Goal: Information Seeking & Learning: Learn about a topic

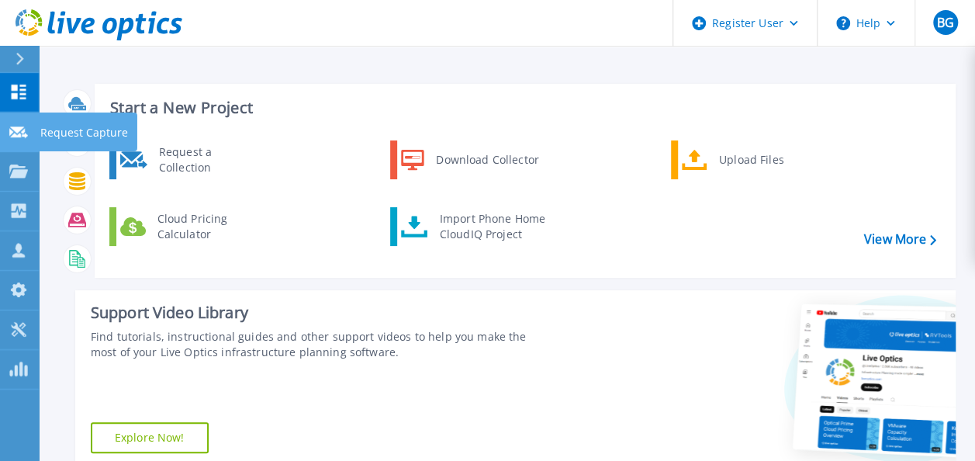
click at [17, 139] on link "Request Capture Request Capture" at bounding box center [19, 132] width 39 height 40
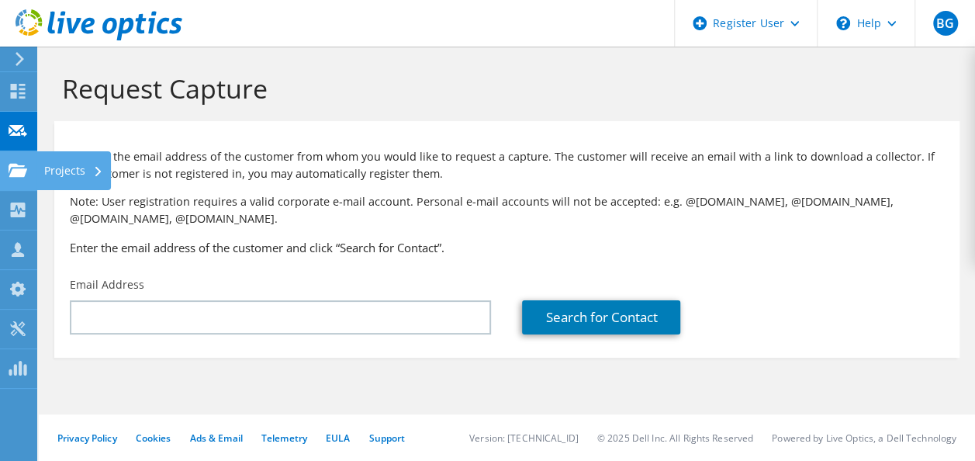
click at [21, 165] on use at bounding box center [18, 169] width 19 height 13
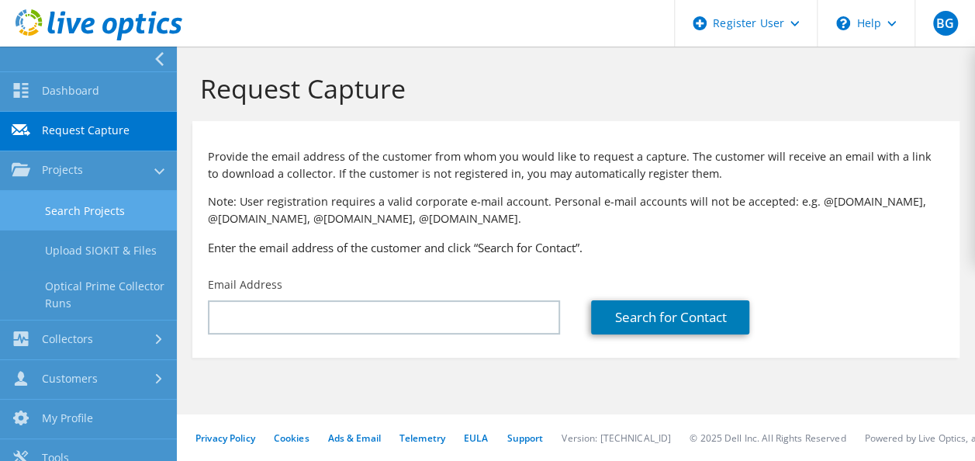
click at [74, 205] on link "Search Projects" at bounding box center [88, 211] width 177 height 40
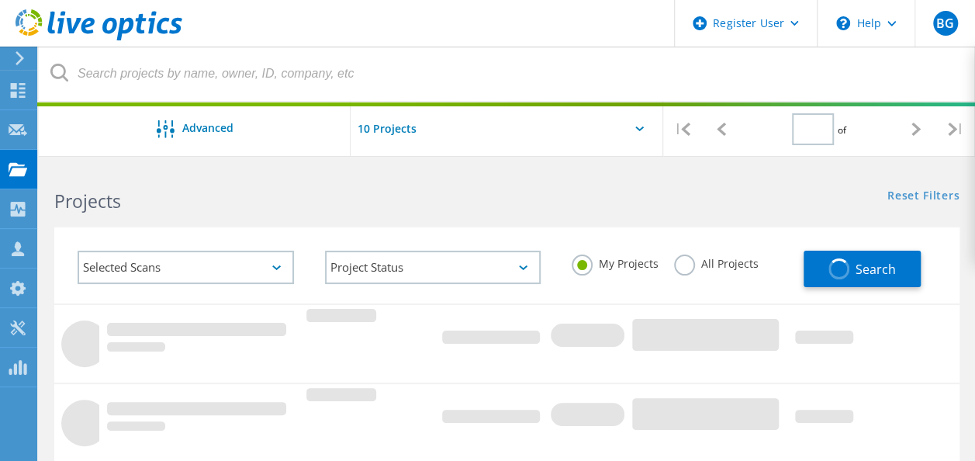
type input "1"
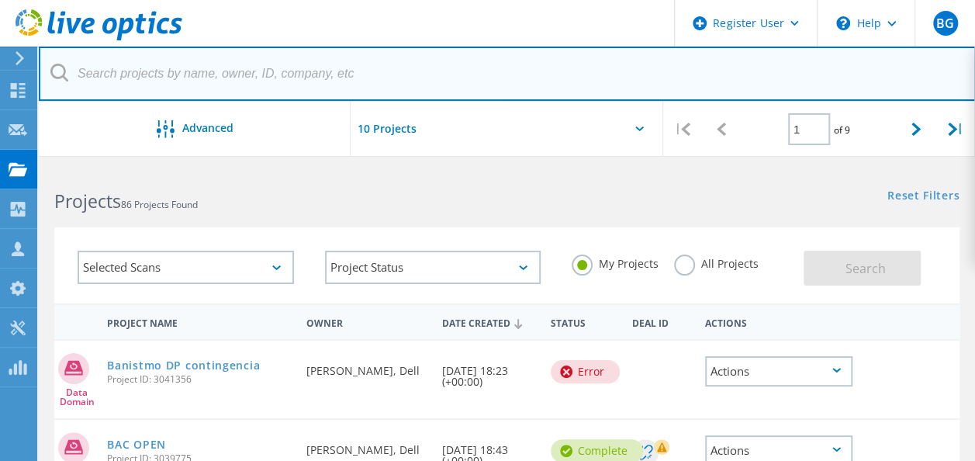
click at [237, 63] on input "text" at bounding box center [507, 74] width 937 height 54
paste input "2979961"
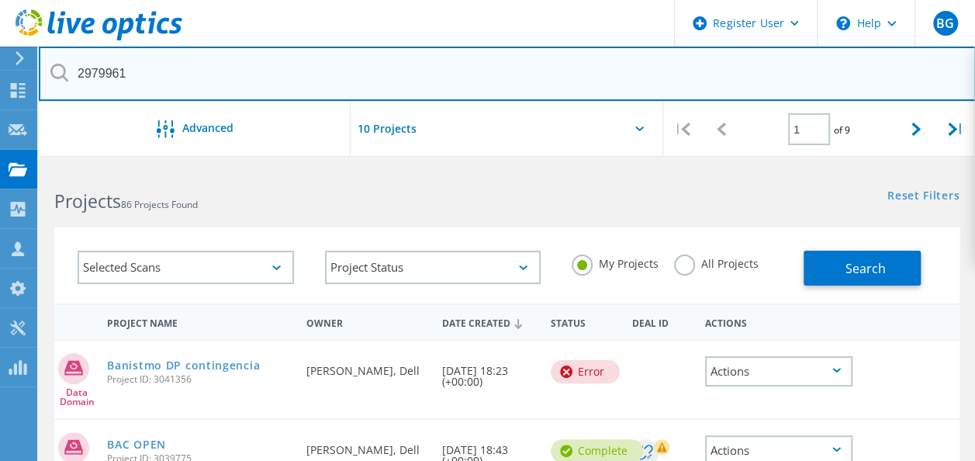
type input "2979961"
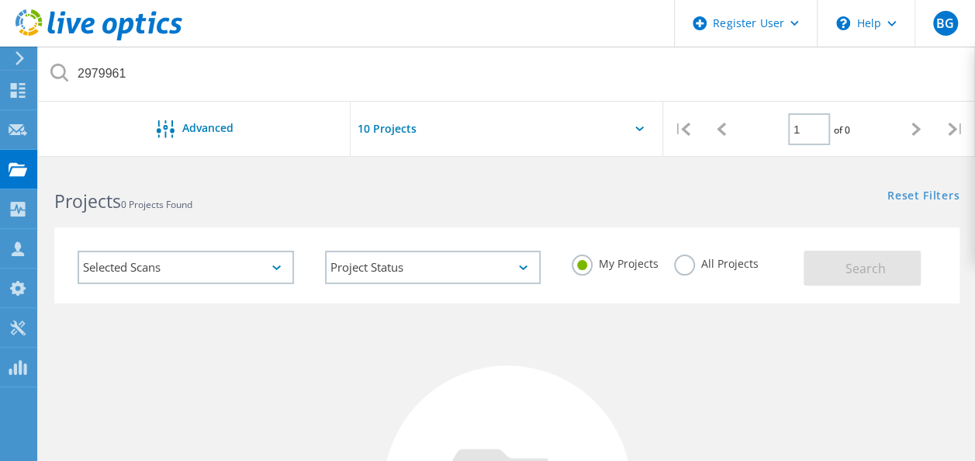
click at [683, 269] on label "All Projects" at bounding box center [716, 261] width 85 height 15
click at [0, 0] on input "All Projects" at bounding box center [0, 0] width 0 height 0
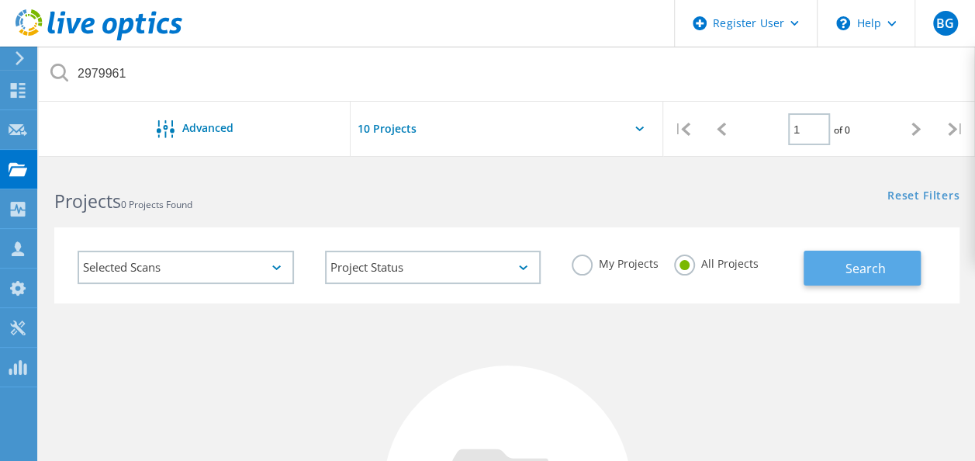
click at [858, 251] on button "Search" at bounding box center [862, 268] width 117 height 35
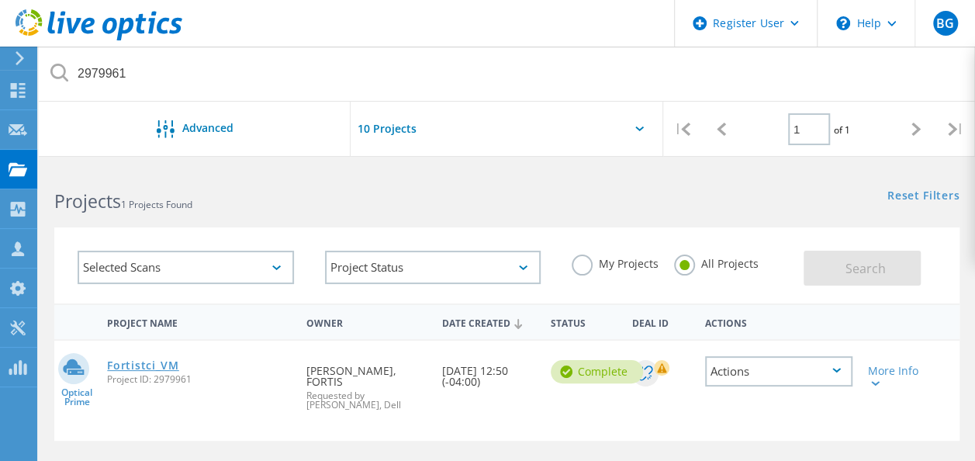
click at [144, 360] on link "Fortistci_VM" at bounding box center [142, 365] width 71 height 11
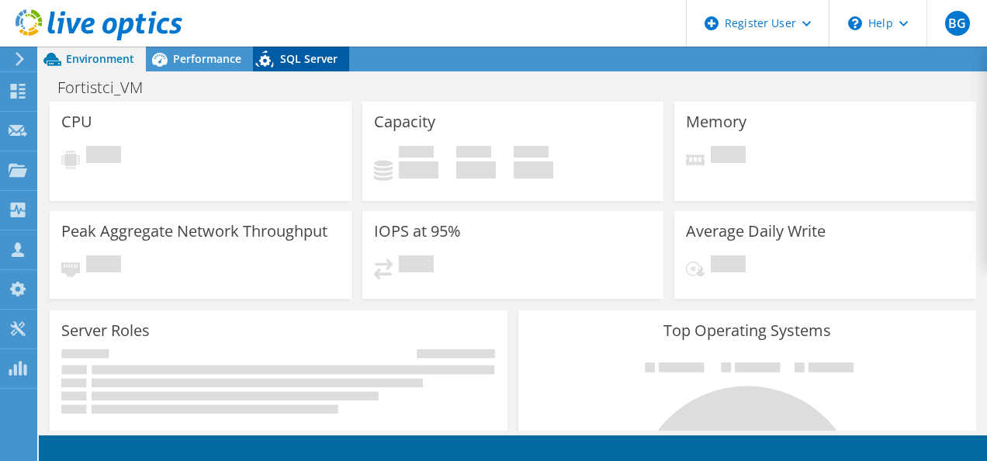
click at [268, 64] on icon at bounding box center [265, 58] width 18 height 17
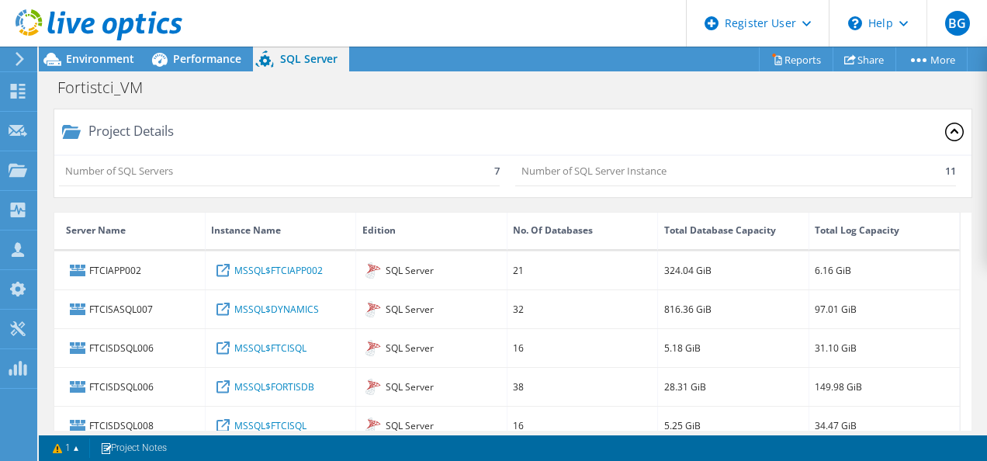
click at [160, 137] on div "Project Details" at bounding box center [127, 131] width 93 height 10
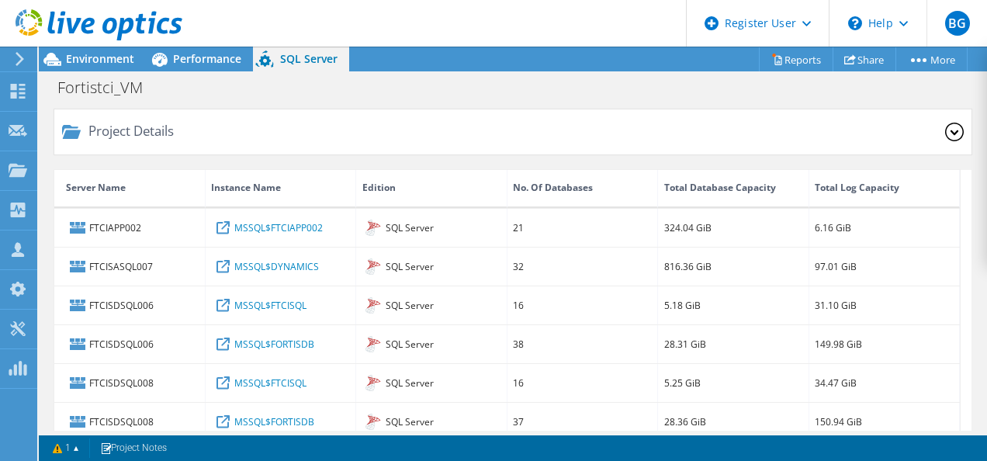
click at [950, 130] on icon at bounding box center [954, 132] width 19 height 19
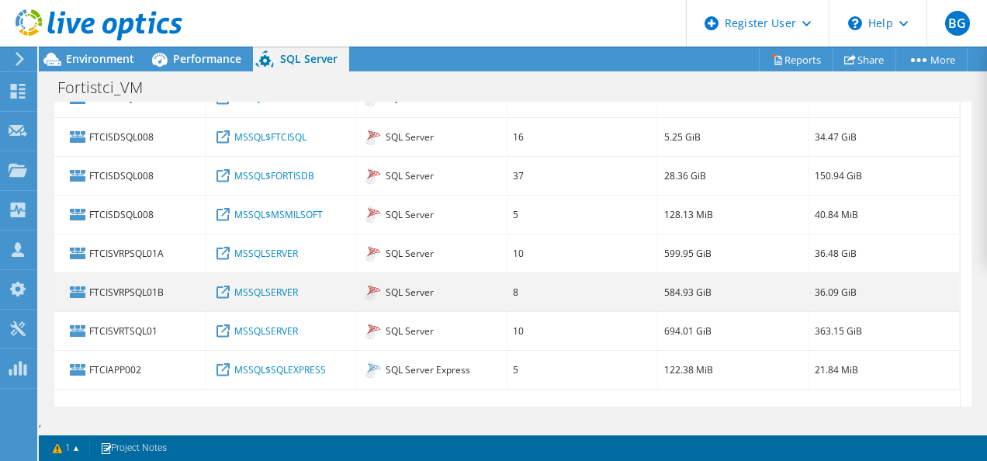
scroll to position [56, 0]
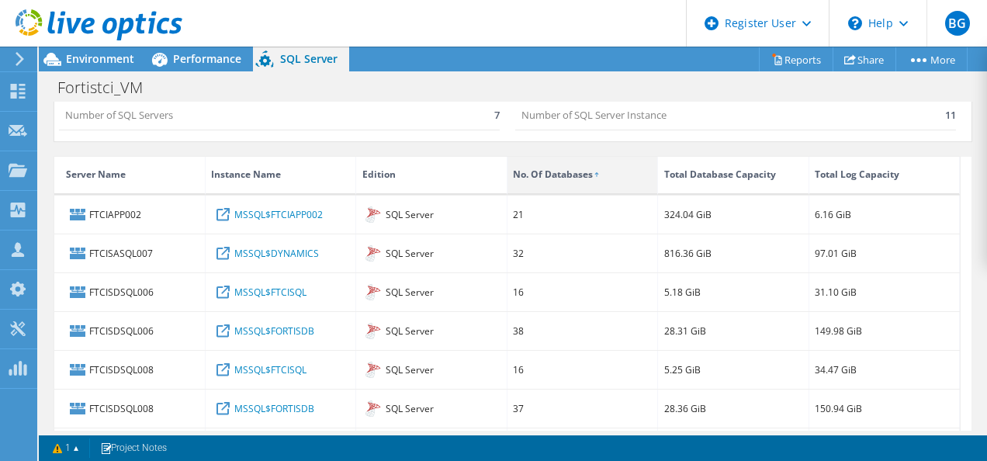
click at [583, 172] on div "No. Of Databases" at bounding box center [553, 174] width 80 height 19
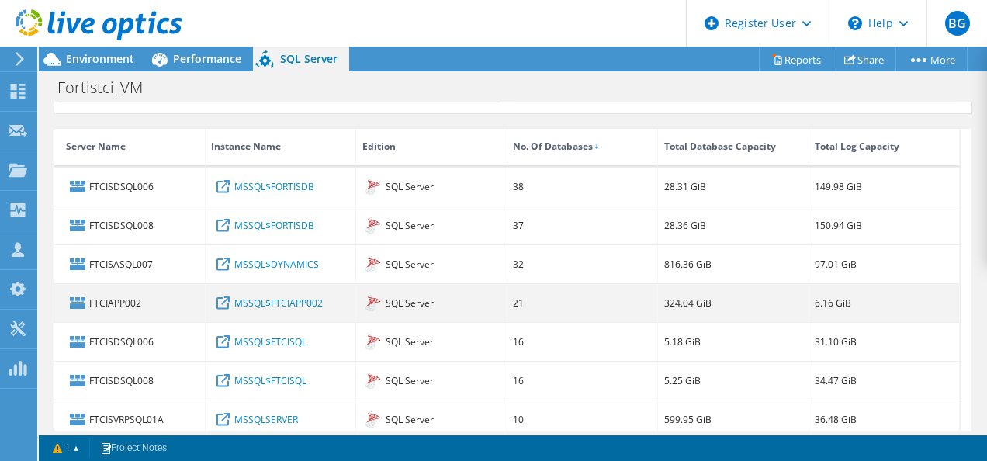
scroll to position [0, 0]
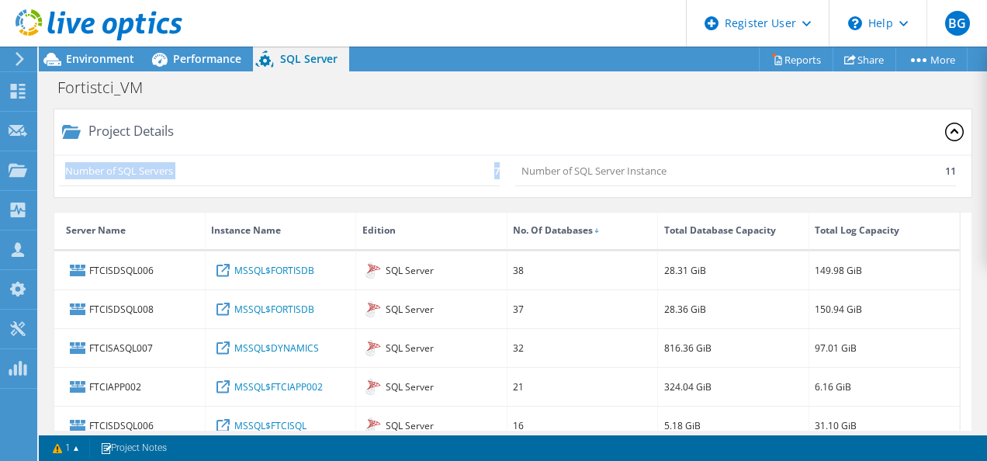
drag, startPoint x: 493, startPoint y: 171, endPoint x: 57, endPoint y: 172, distance: 436.7
click at [57, 172] on div "Number of SQL Servers 7 Number of SQL Server Instance 11" at bounding box center [512, 176] width 917 height 41
drag, startPoint x: 57, startPoint y: 172, endPoint x: 85, endPoint y: 177, distance: 29.1
click at [85, 177] on p "Number of SQL Servers" at bounding box center [119, 170] width 108 height 17
click at [88, 175] on p "Number of SQL Servers" at bounding box center [119, 170] width 108 height 17
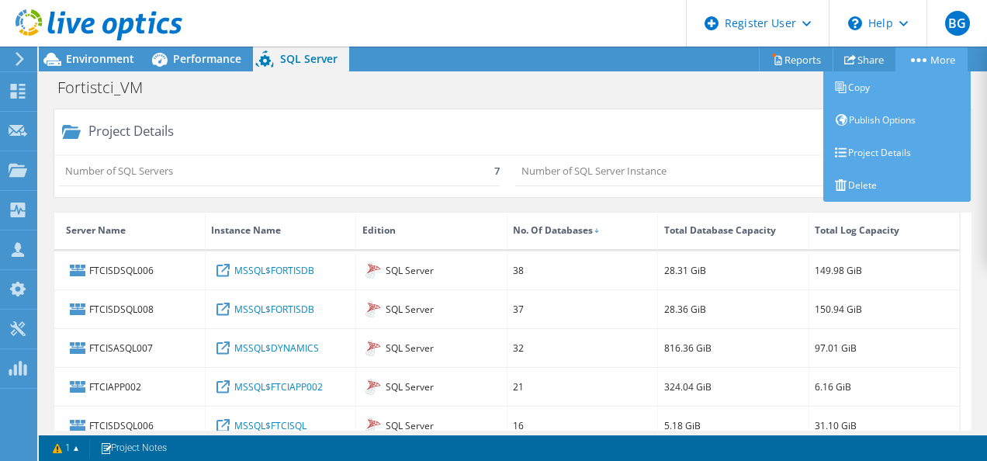
click at [922, 64] on link "More" at bounding box center [931, 59] width 72 height 24
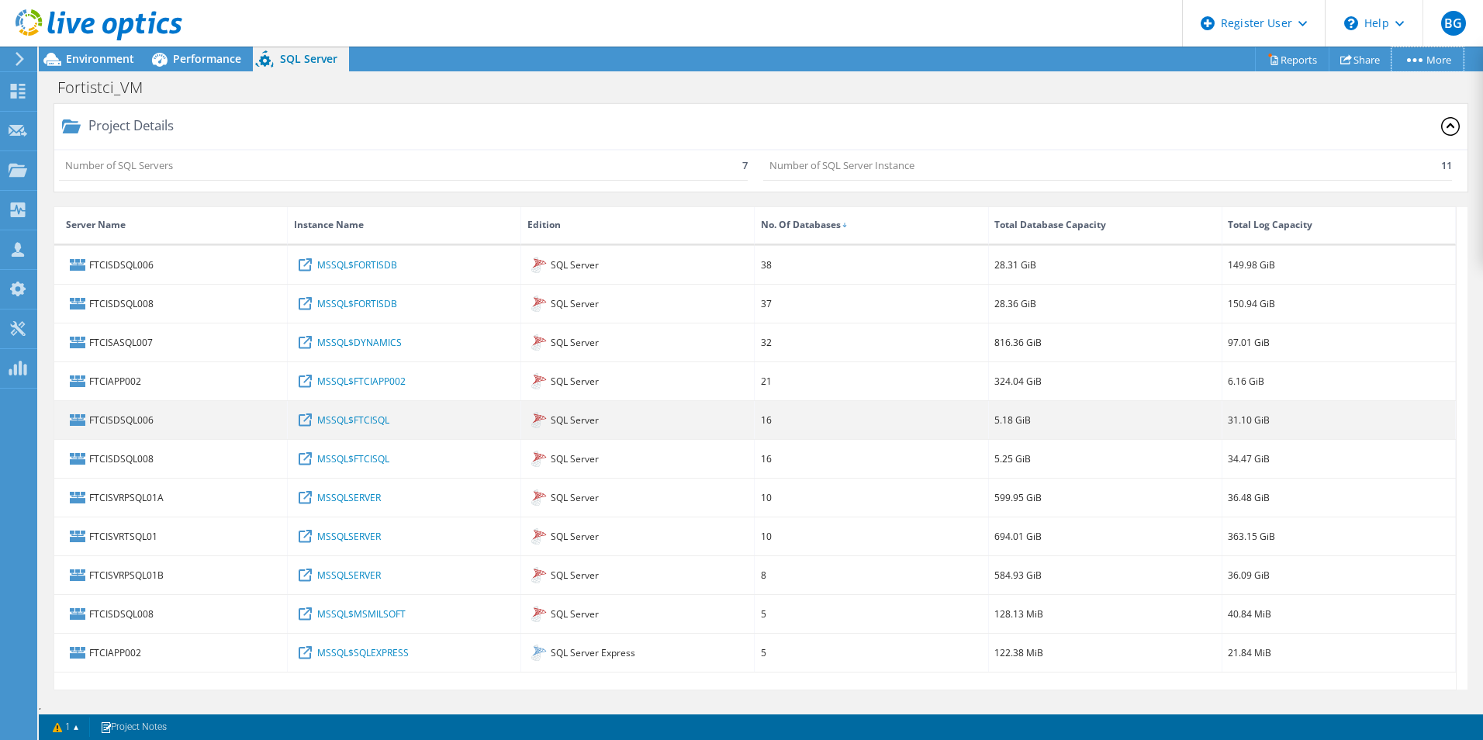
scroll to position [10, 0]
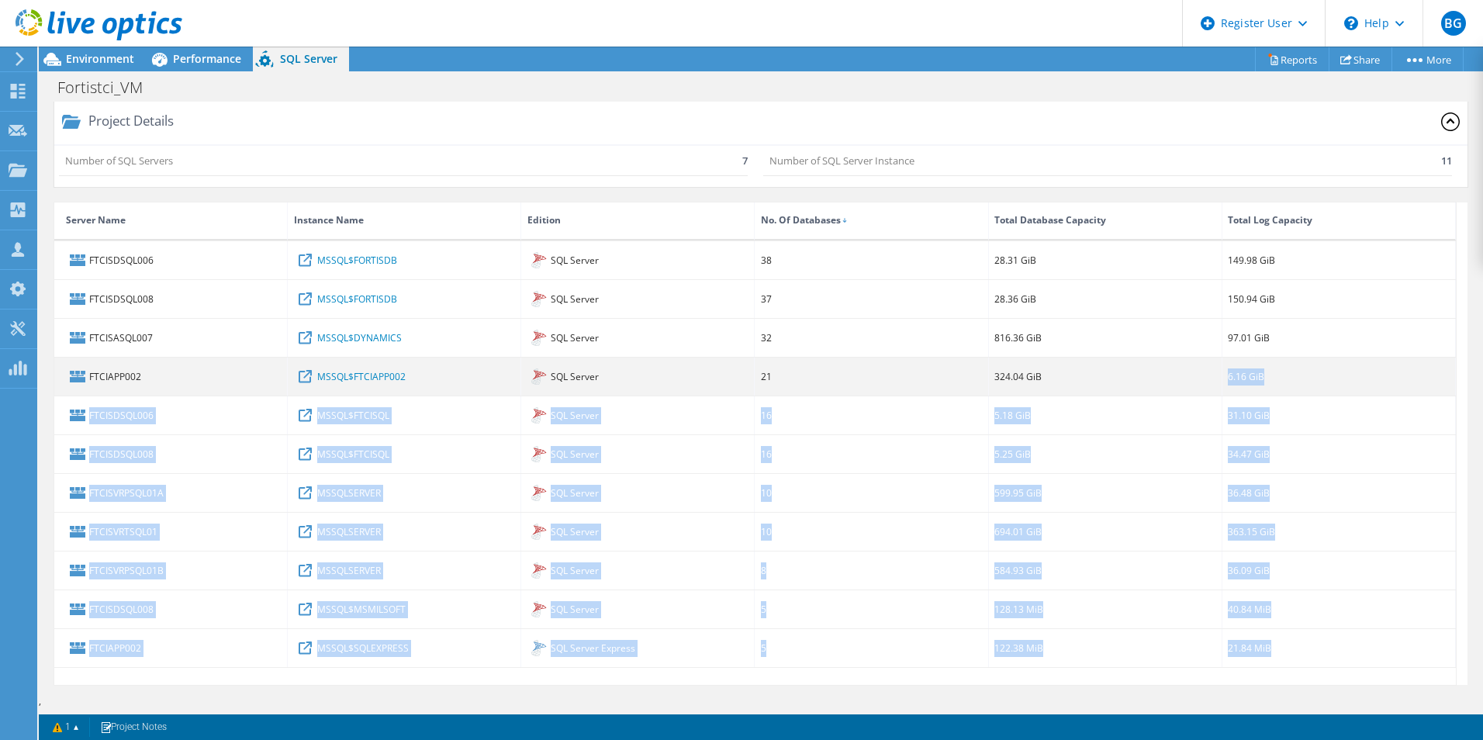
drag, startPoint x: 1295, startPoint y: 653, endPoint x: 1188, endPoint y: 367, distance: 305.6
click at [986, 368] on div "FTCISDSQL006 MSSQL$FORTISDB SQL Server 38 28.31 GiB 149.98 GiB FTCISDSQL008 MSS…" at bounding box center [755, 454] width 1402 height 427
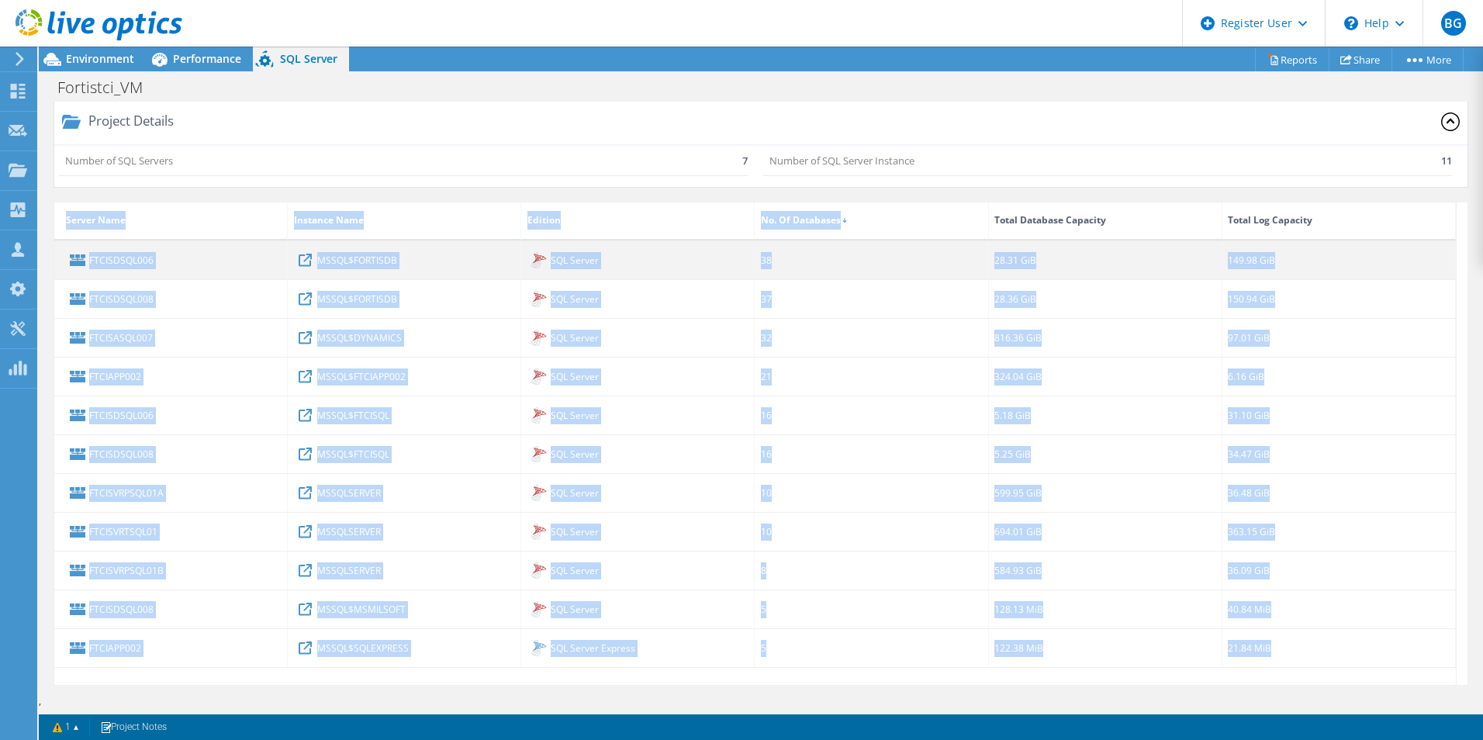
drag, startPoint x: 993, startPoint y: 213, endPoint x: 66, endPoint y: 248, distance: 927.7
click at [66, 248] on div "FTCISDSQL006 MSSQL$FORTISDB SQL Server 38 28.31 GiB 149.98 GiB FTCISDSQL008 MSS…" at bounding box center [755, 443] width 1402 height 483
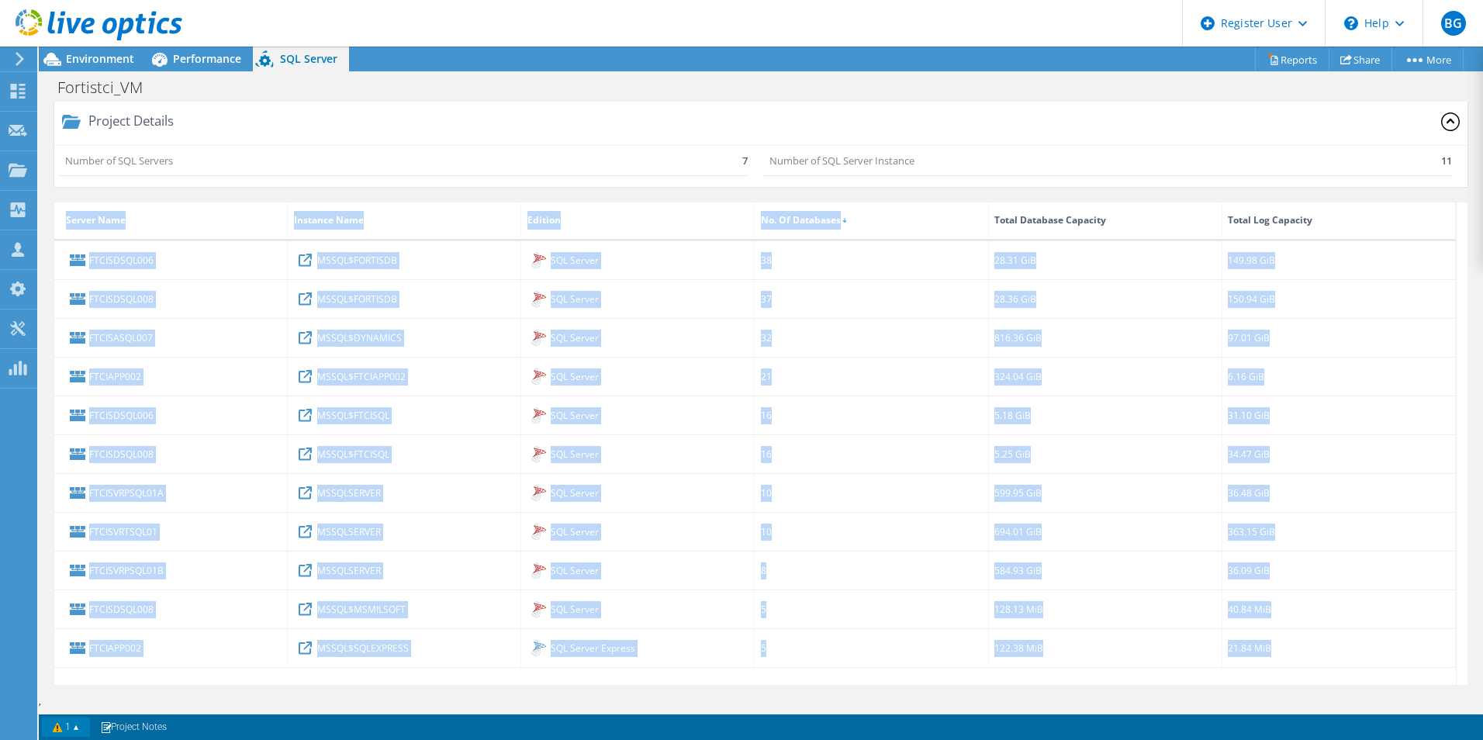
click at [73, 460] on link "1" at bounding box center [66, 727] width 48 height 19
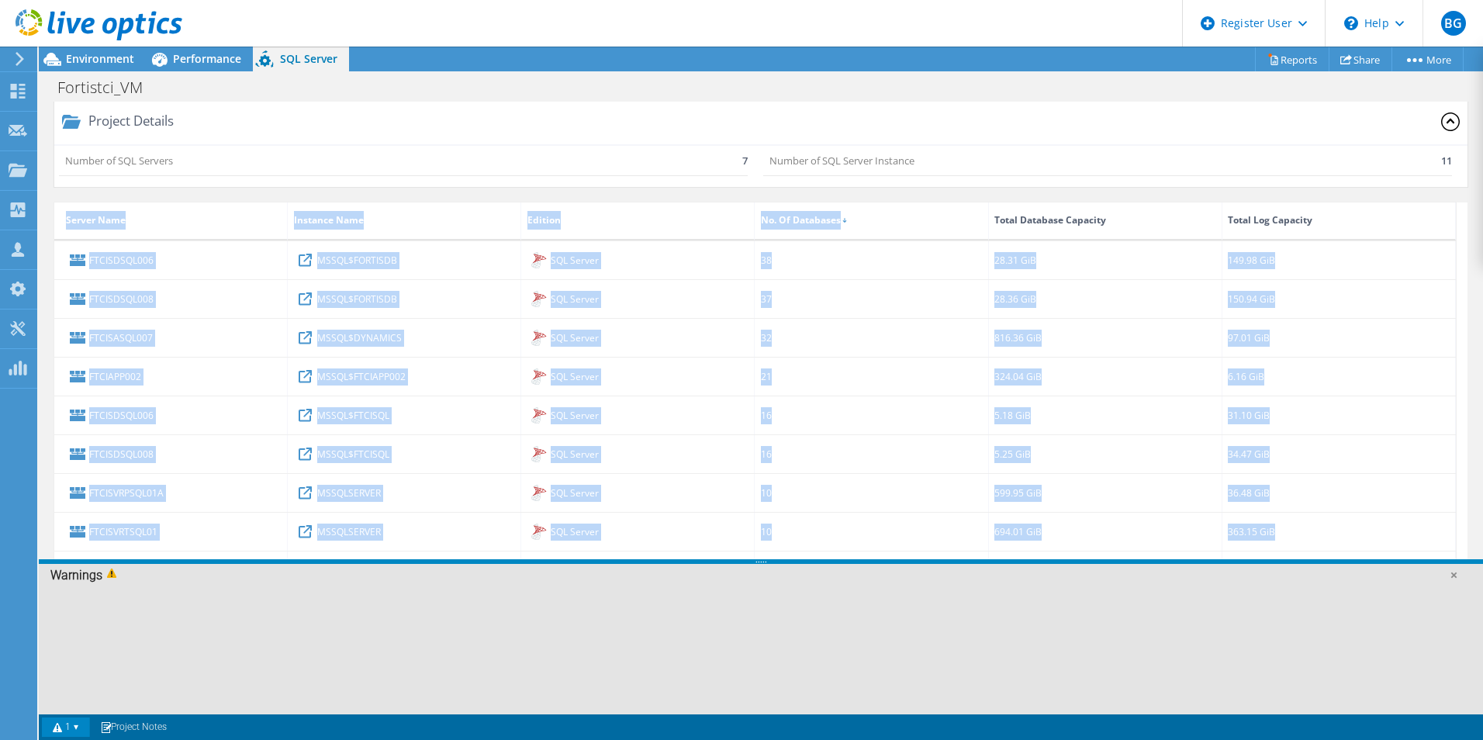
click at [73, 460] on link "1" at bounding box center [66, 727] width 48 height 19
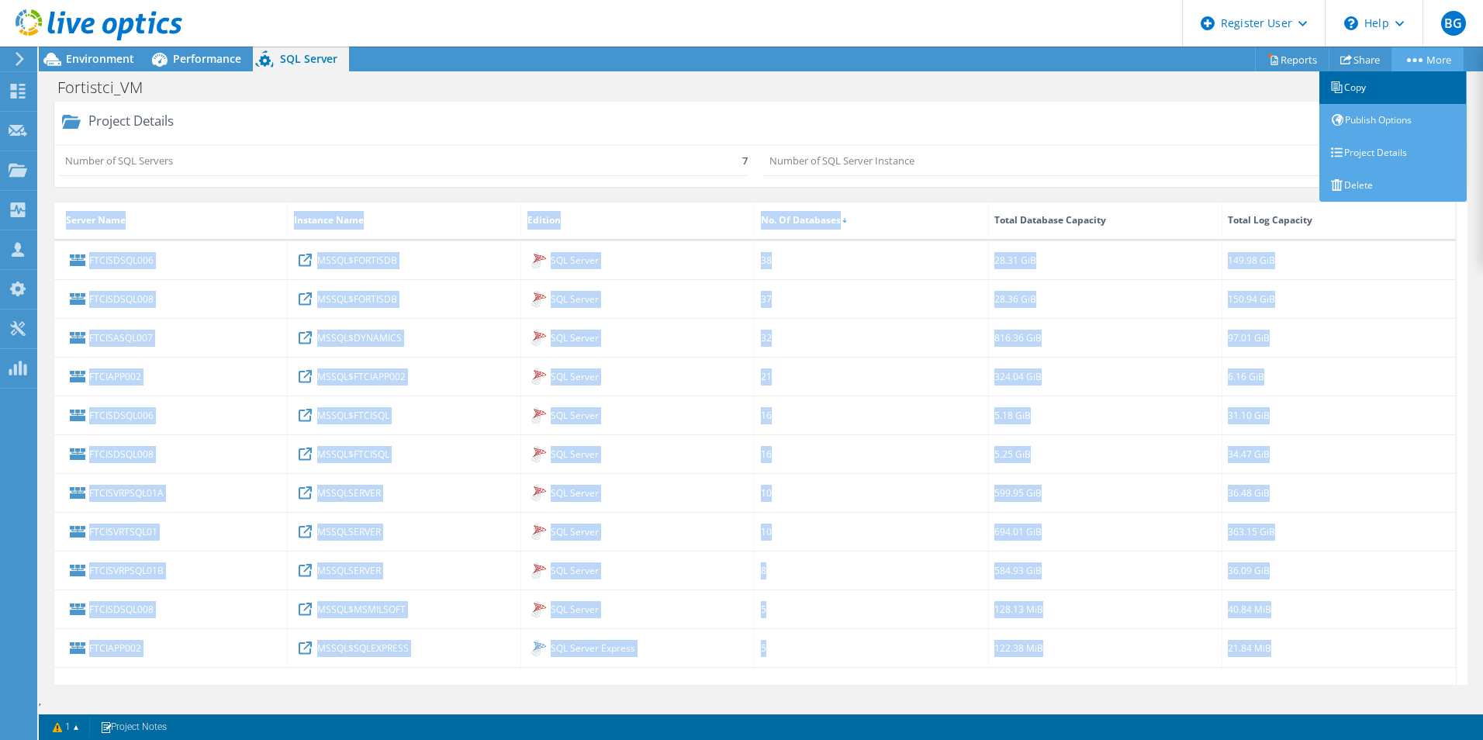
click at [986, 92] on link "Copy" at bounding box center [1393, 87] width 147 height 33
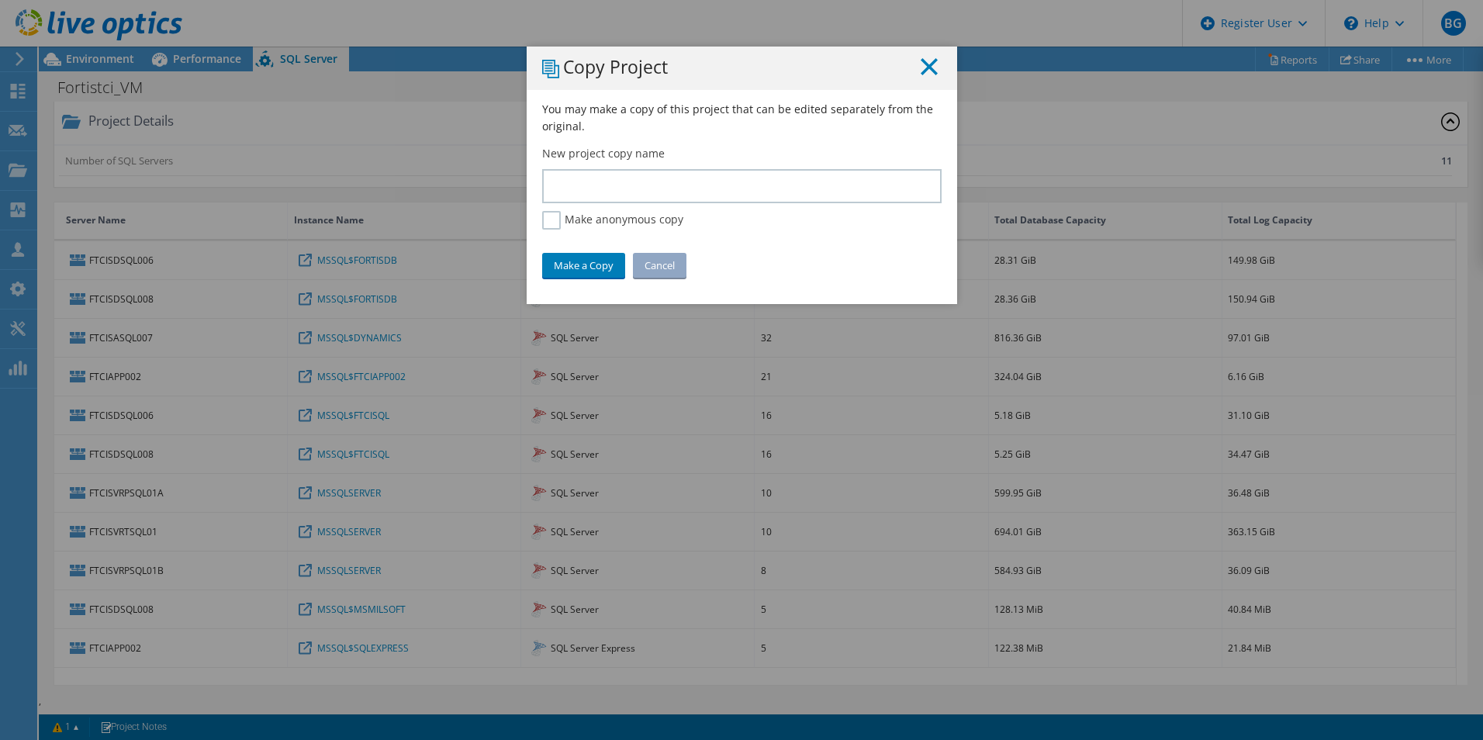
click at [921, 65] on icon at bounding box center [929, 66] width 17 height 17
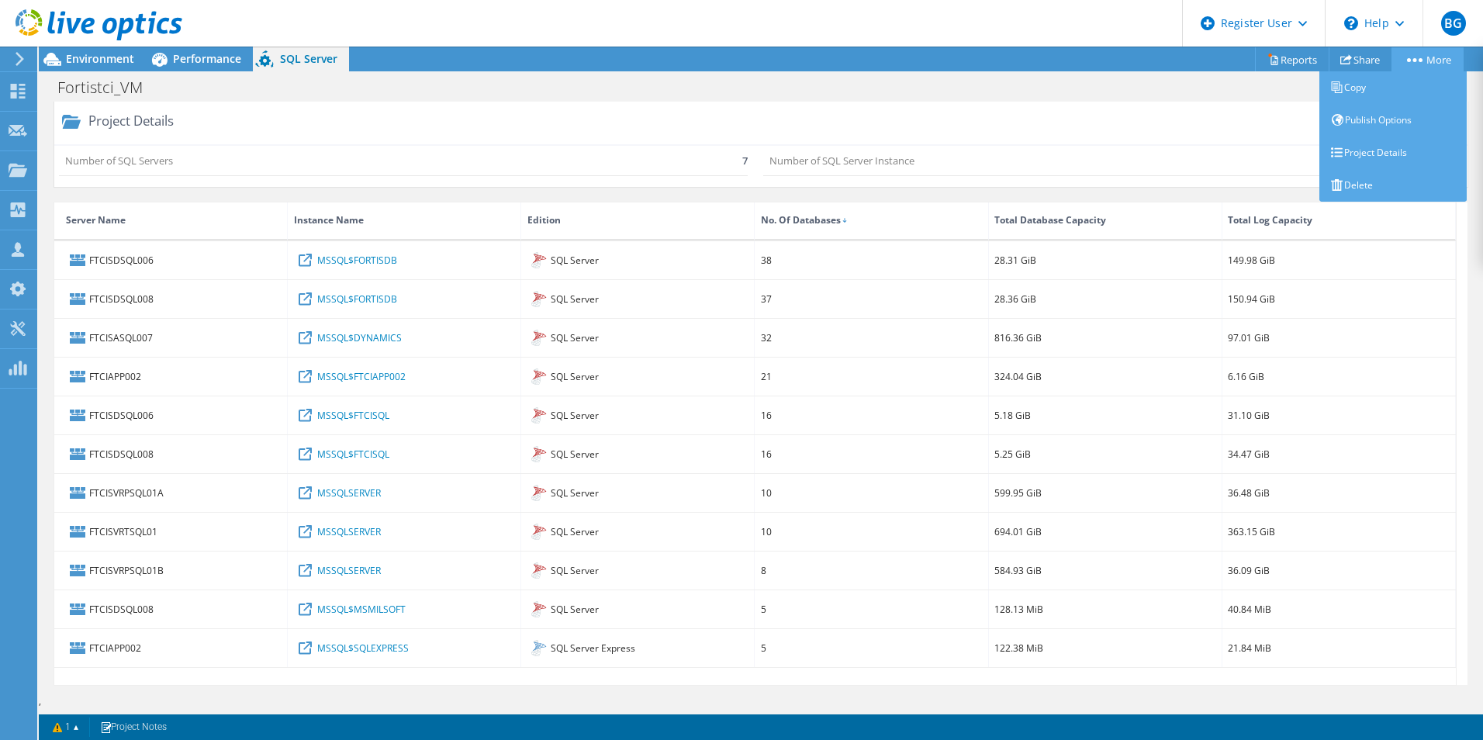
click at [986, 61] on link "More" at bounding box center [1428, 59] width 72 height 24
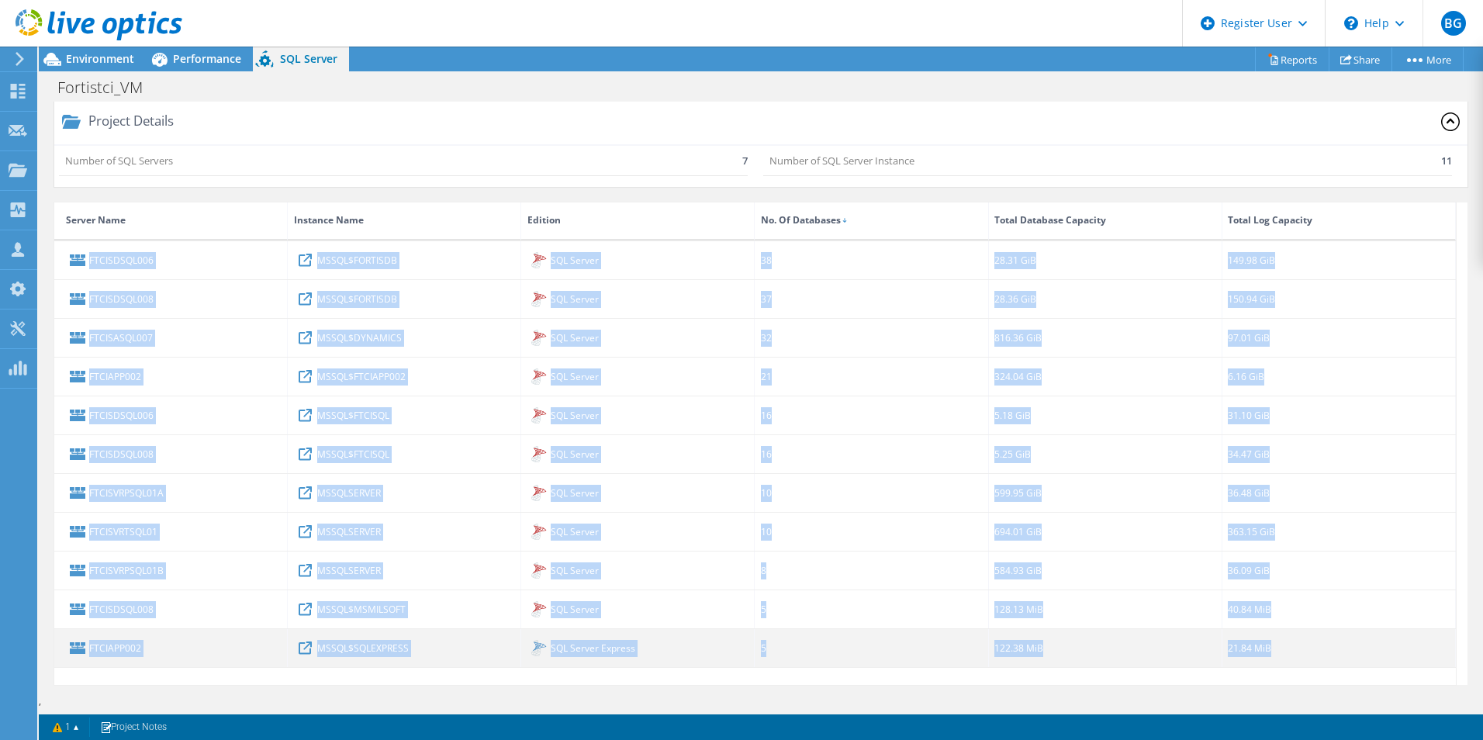
drag, startPoint x: 1354, startPoint y: 671, endPoint x: 1310, endPoint y: 636, distance: 55.7
click at [986, 460] on div "FTCISDSQL006 MSSQL$FORTISDB SQL Server 38 28.31 GiB 149.98 GiB FTCISDSQL008 MSS…" at bounding box center [755, 463] width 1402 height 444
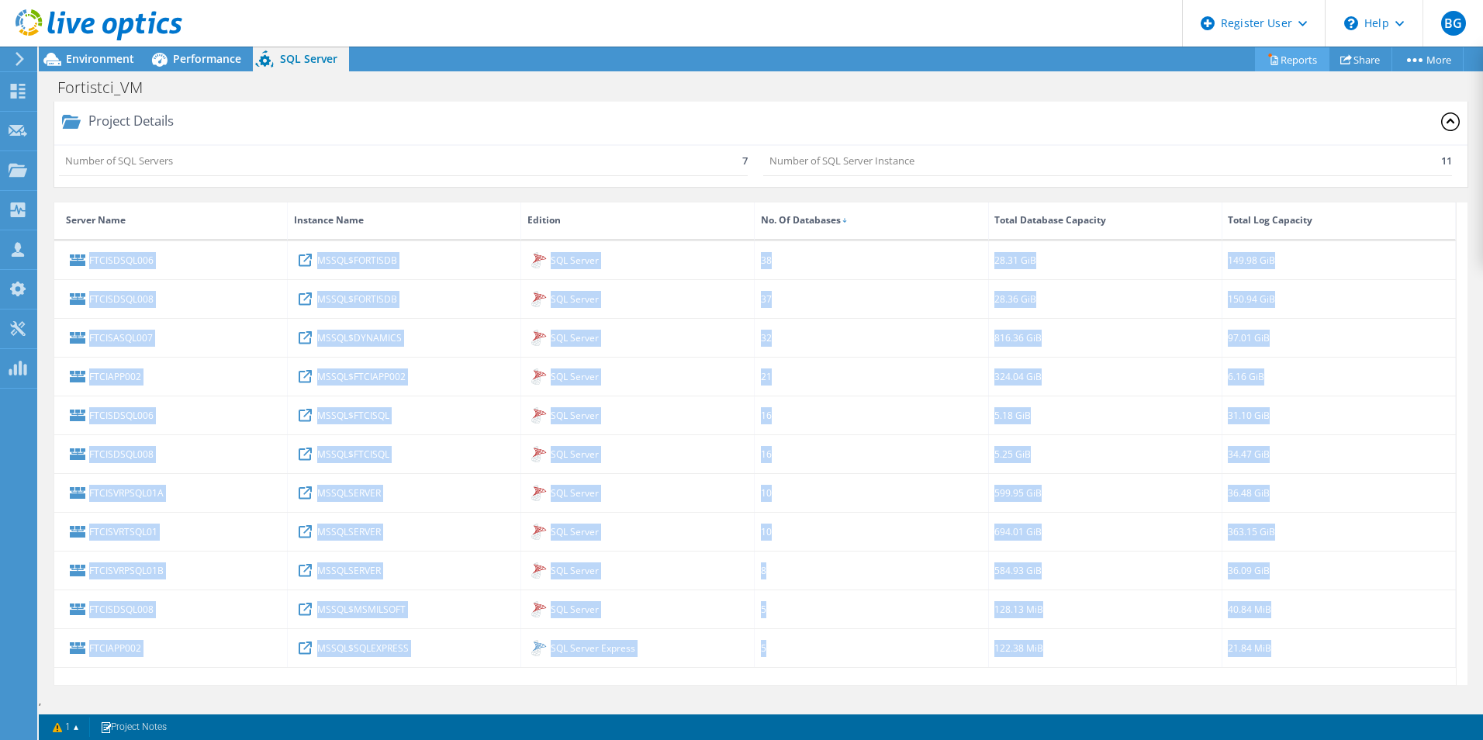
click at [986, 53] on link "Reports" at bounding box center [1292, 59] width 74 height 24
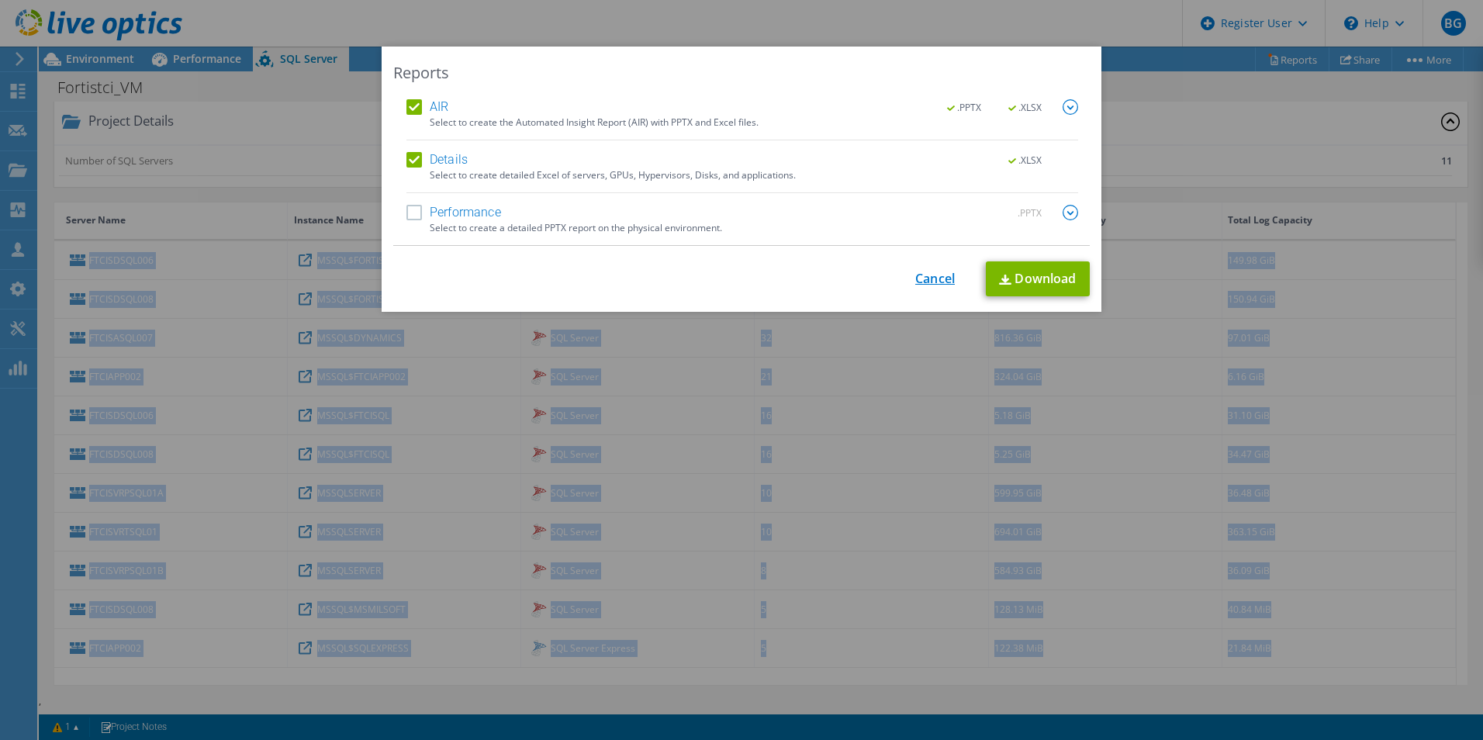
click at [936, 275] on link "Cancel" at bounding box center [935, 279] width 40 height 15
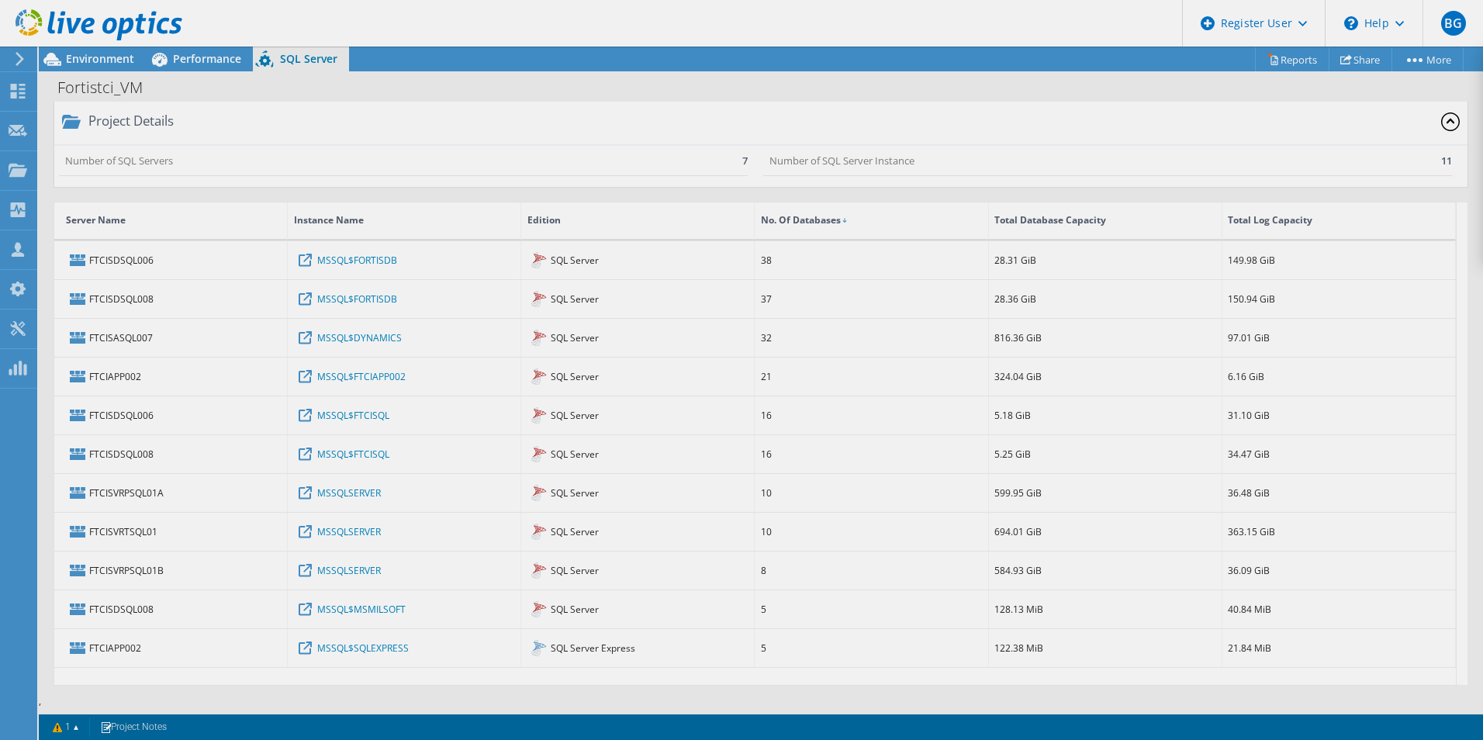
click at [986, 233] on div "This project has been archived. No changes can be made, and graphs and summary …" at bounding box center [761, 394] width 1444 height 694
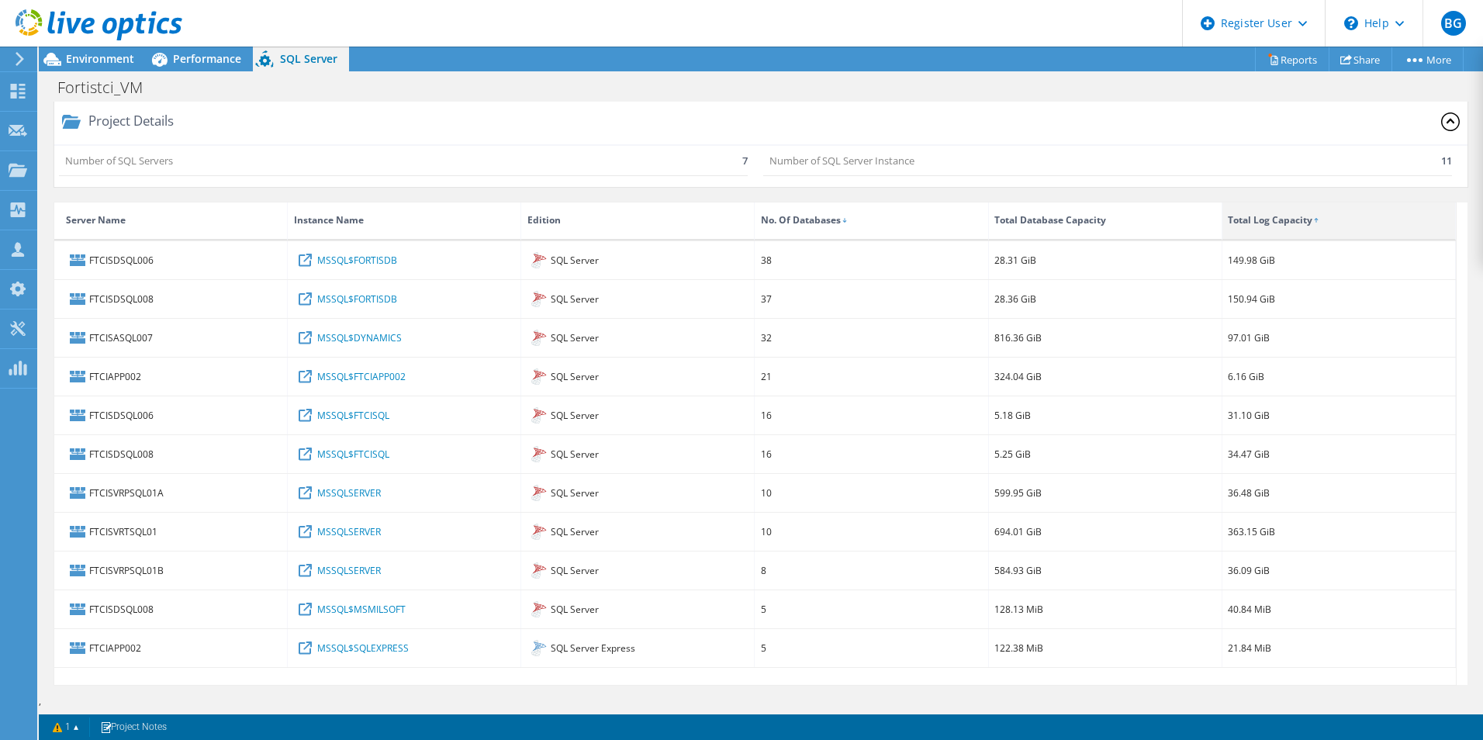
click at [986, 220] on div "Total Log Capacity" at bounding box center [1270, 220] width 85 height 19
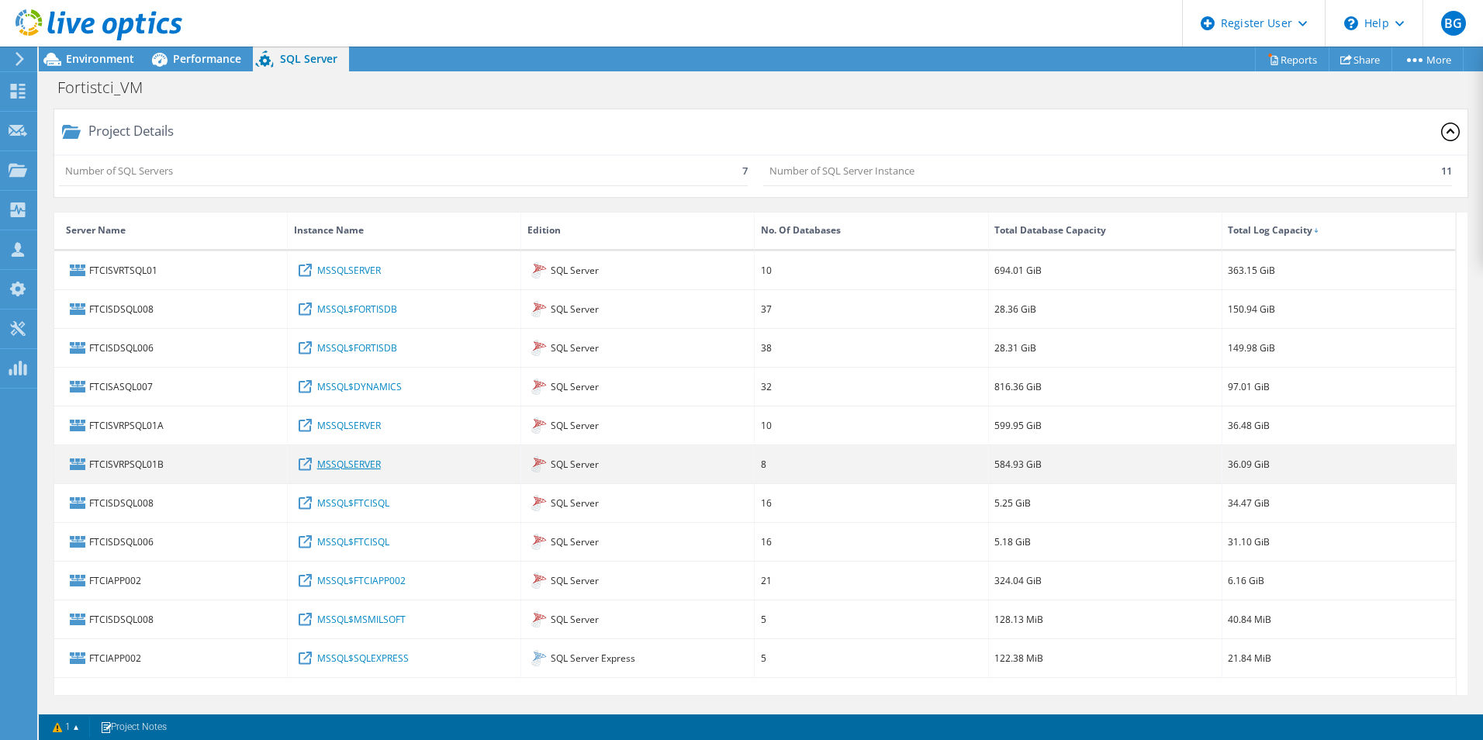
click at [324, 459] on link "MSSQLSERVER" at bounding box center [349, 463] width 64 height 17
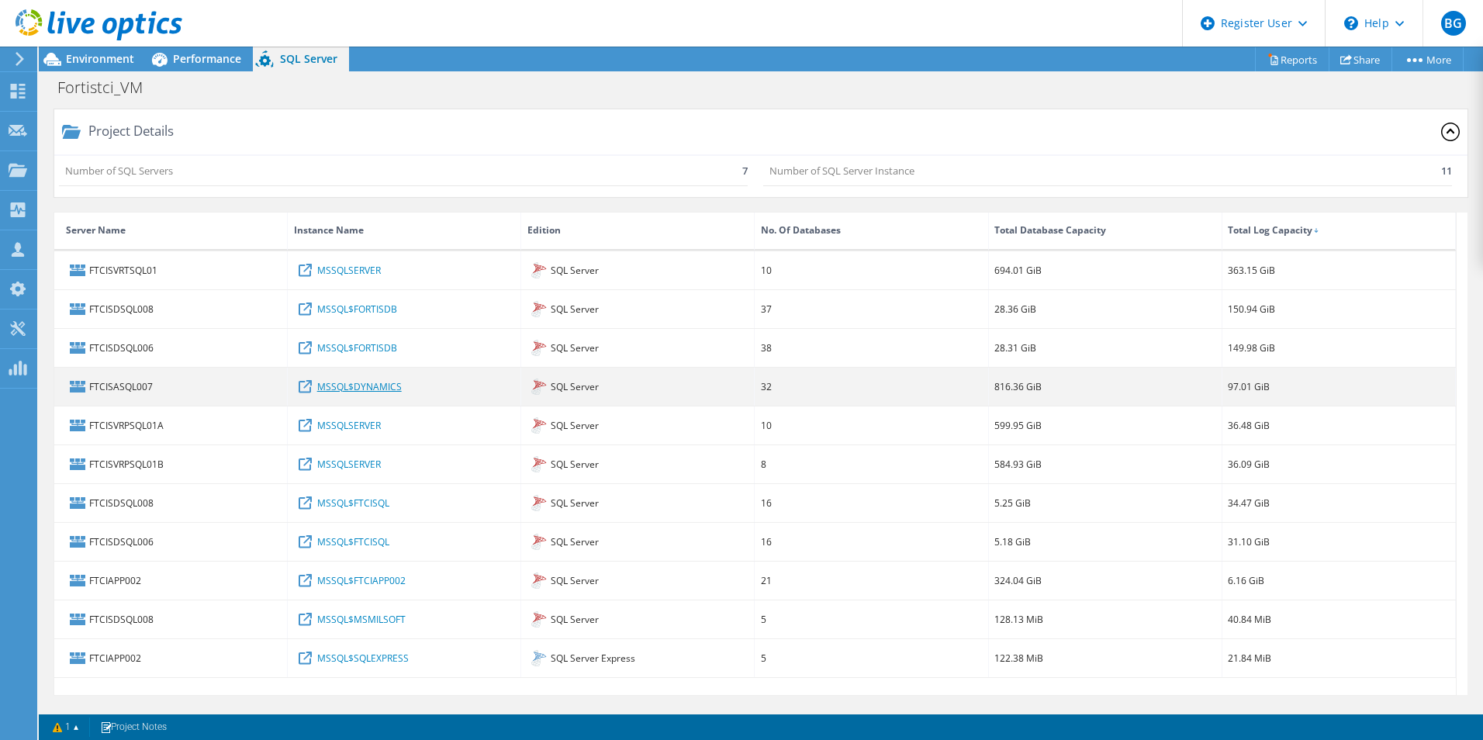
click at [365, 385] on link "MSSQL$DYNAMICS" at bounding box center [359, 386] width 85 height 17
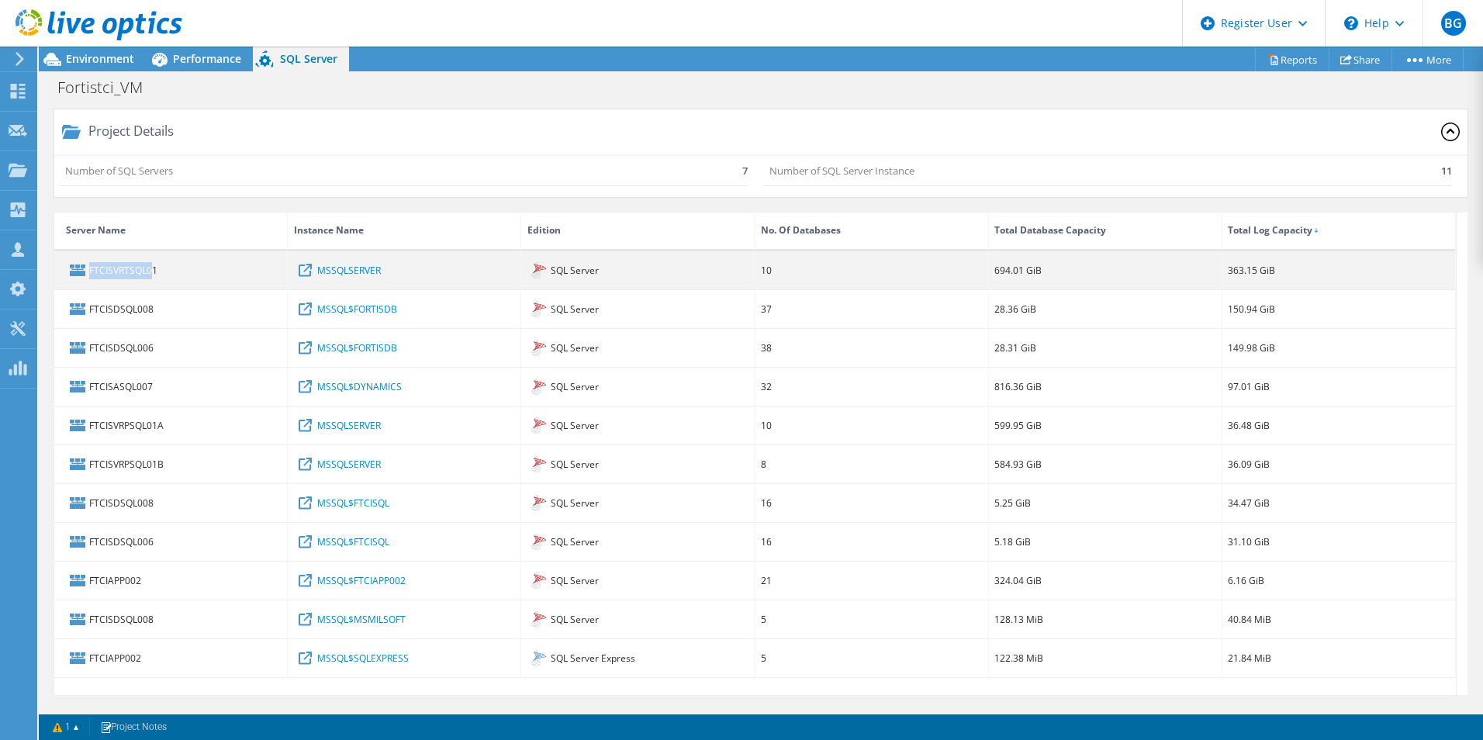
drag, startPoint x: 168, startPoint y: 272, endPoint x: 154, endPoint y: 274, distance: 14.0
click at [152, 274] on div "FTCISVRTSQL01" at bounding box center [170, 270] width 233 height 38
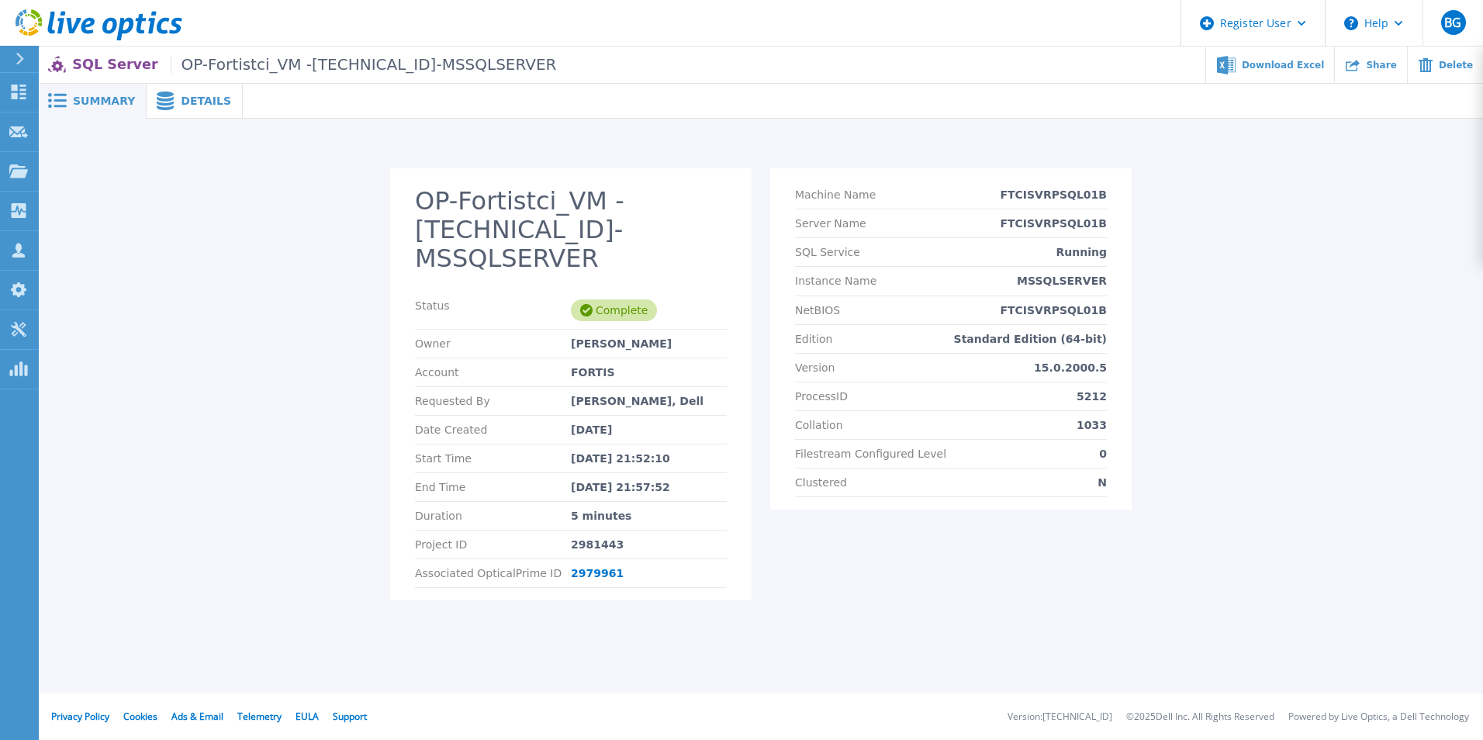
click at [181, 102] on span "Details" at bounding box center [206, 100] width 50 height 11
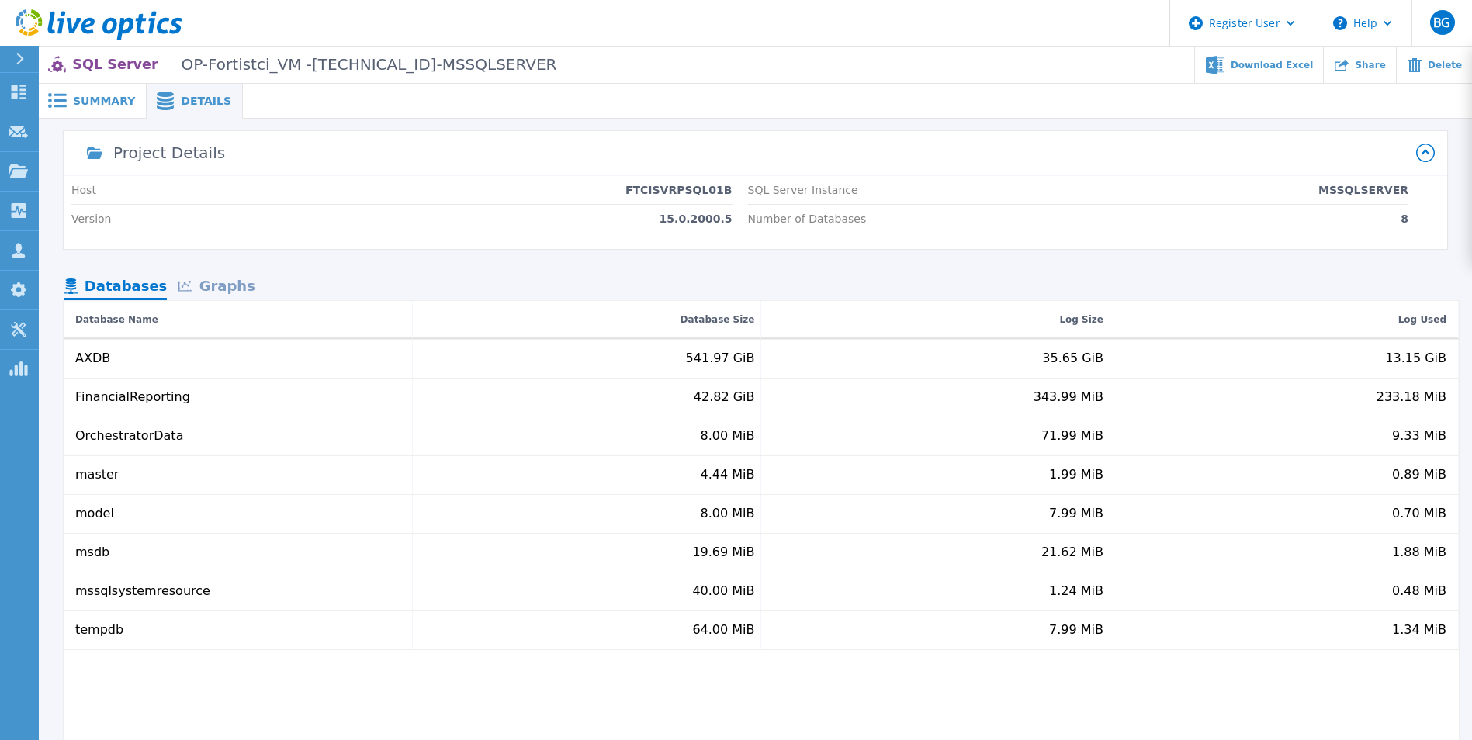
click at [87, 95] on span "Summary" at bounding box center [104, 100] width 62 height 11
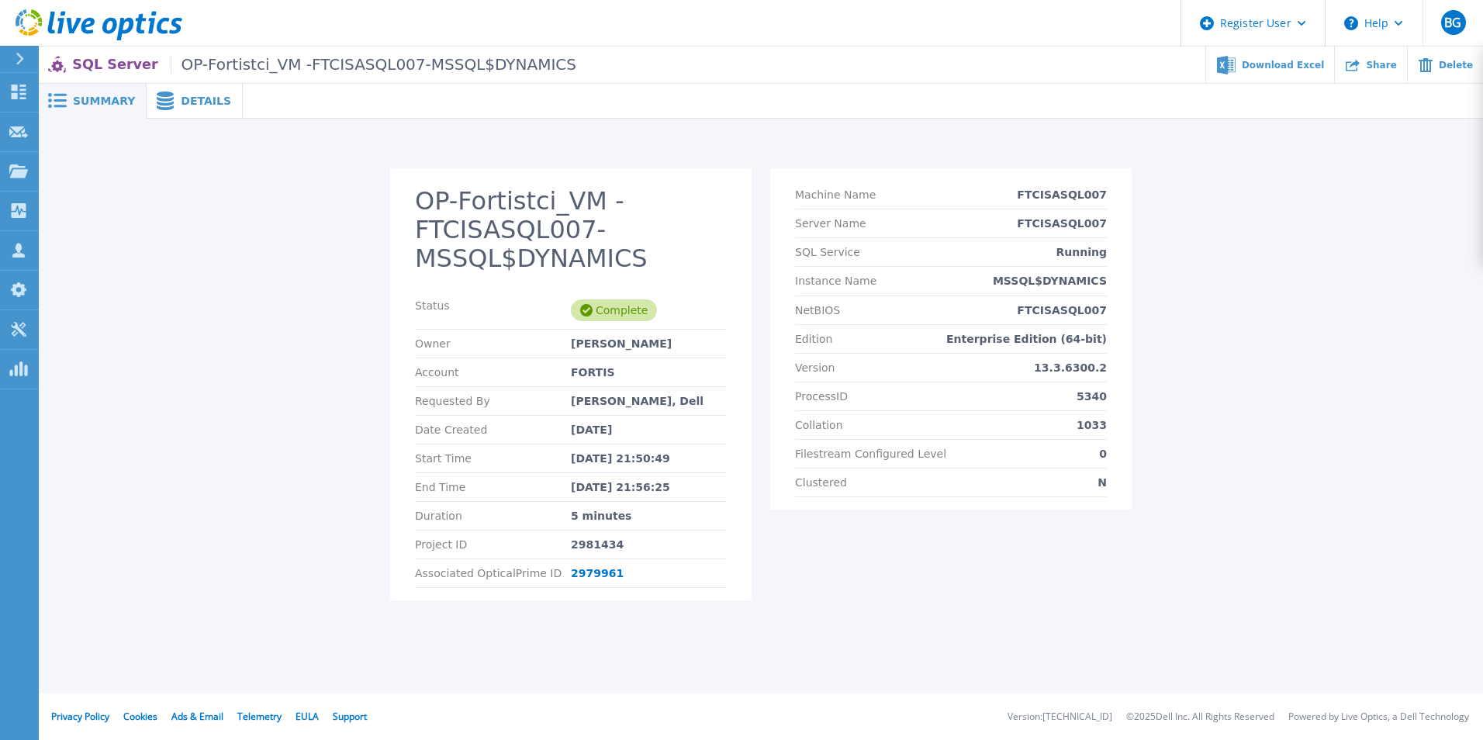
click at [181, 103] on span "Details" at bounding box center [206, 100] width 50 height 11
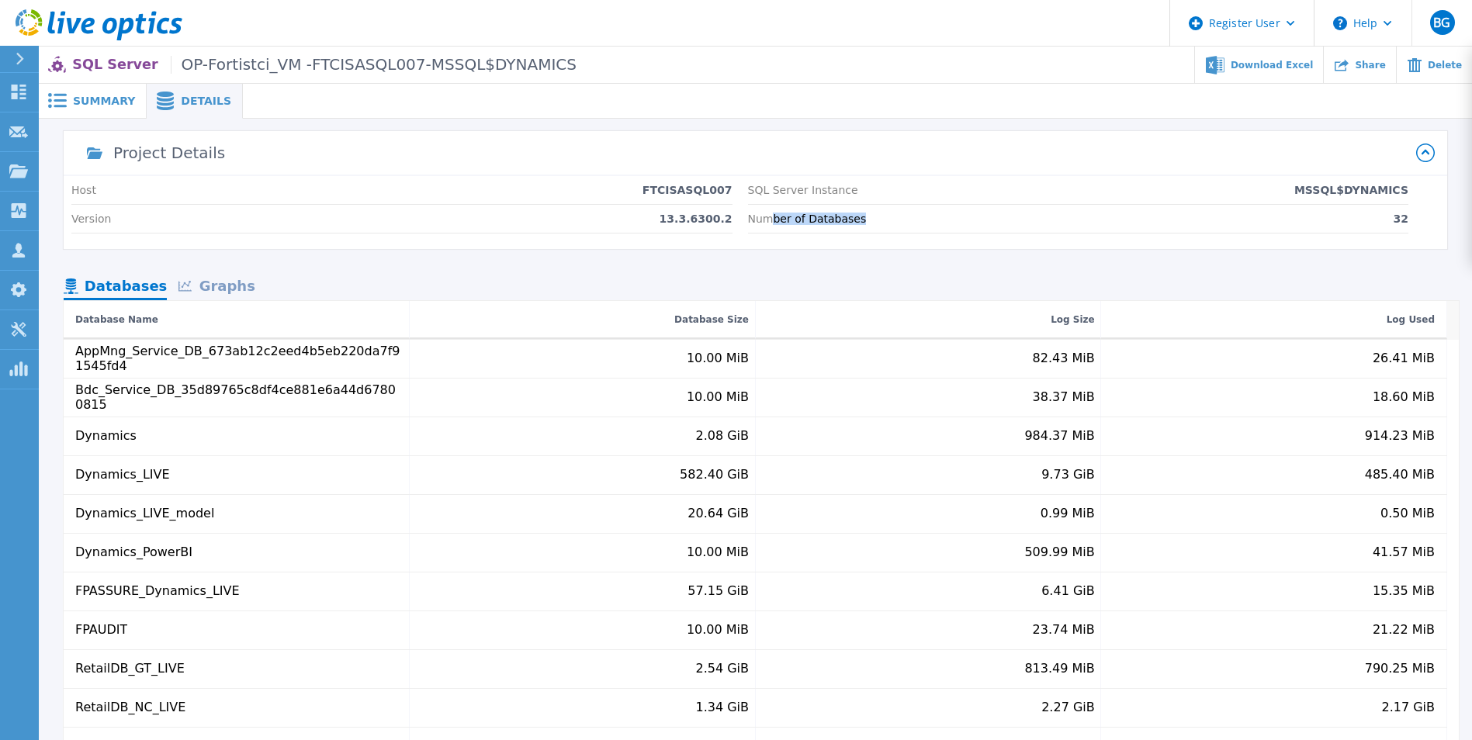
drag, startPoint x: 773, startPoint y: 212, endPoint x: 1024, endPoint y: 213, distance: 250.6
click at [1024, 213] on div "Number of Databases 32" at bounding box center [1078, 219] width 661 height 29
